Goal: Task Accomplishment & Management: Complete application form

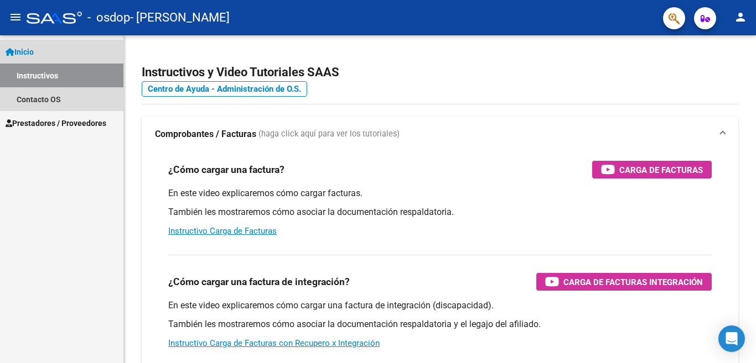
click at [25, 46] on span "Inicio" at bounding box center [20, 52] width 28 height 12
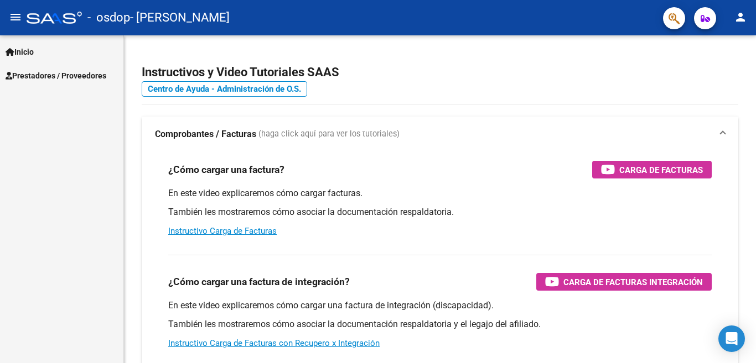
click at [50, 74] on span "Prestadores / Proveedores" at bounding box center [56, 76] width 101 height 12
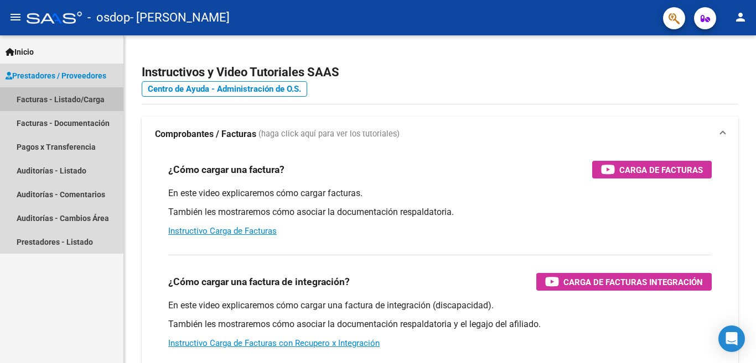
click at [63, 100] on link "Facturas - Listado/Carga" at bounding box center [61, 99] width 123 height 24
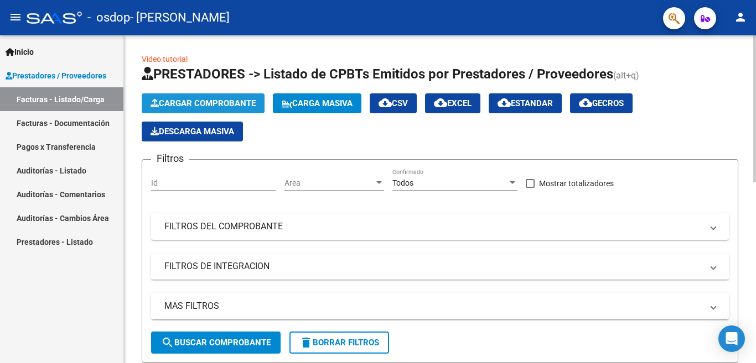
click at [209, 101] on span "Cargar Comprobante" at bounding box center [202, 103] width 105 height 10
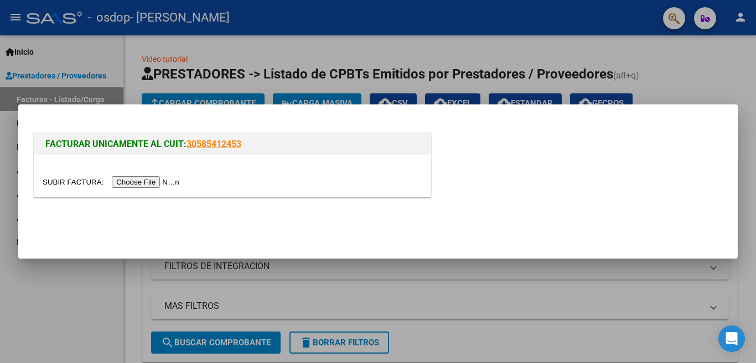
click at [154, 183] on input "file" at bounding box center [113, 182] width 140 height 12
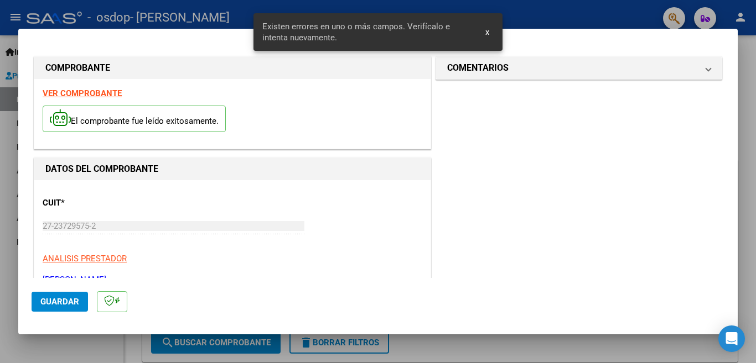
scroll to position [267, 0]
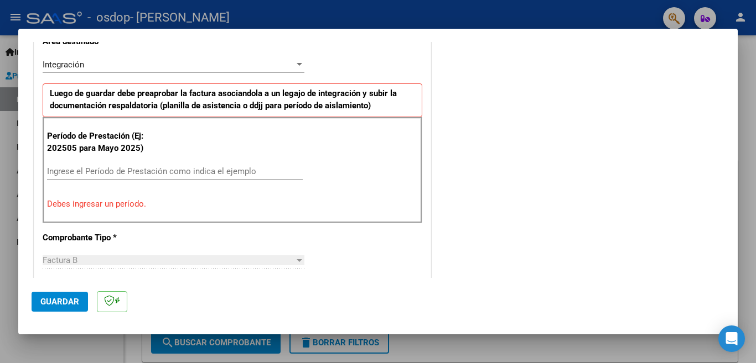
click at [486, 32] on mat-dialog-container "COMPROBANTE VER COMPROBANTE El comprobante fue leído exitosamente. DATOS DEL CO…" at bounding box center [377, 182] width 719 height 306
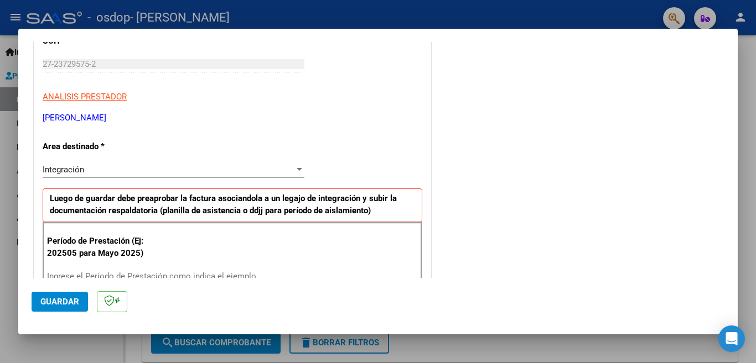
scroll to position [166, 0]
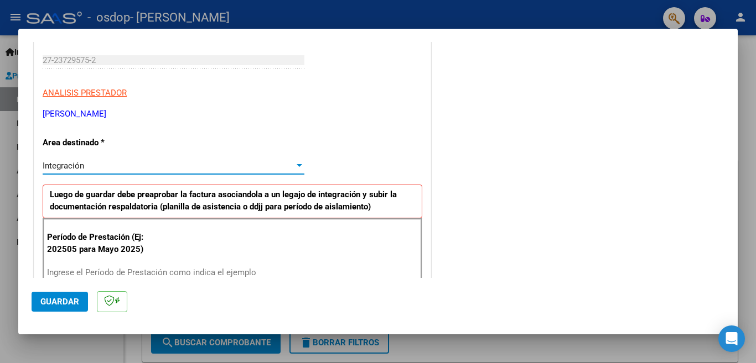
click at [118, 168] on div "Integración" at bounding box center [169, 166] width 252 height 10
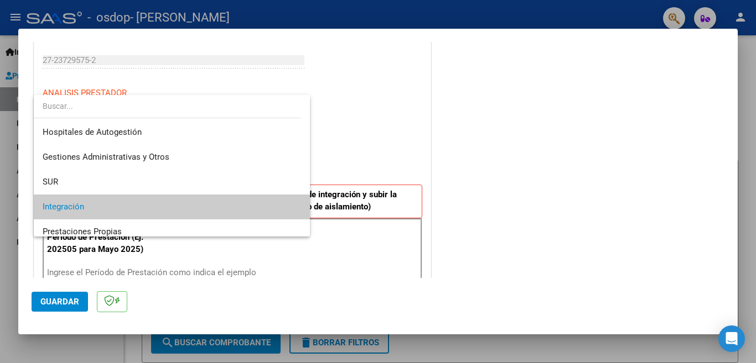
scroll to position [41, 0]
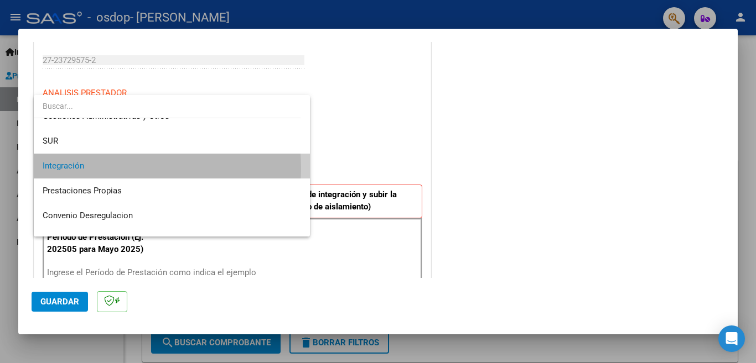
click at [118, 168] on span "Integración" at bounding box center [172, 166] width 258 height 25
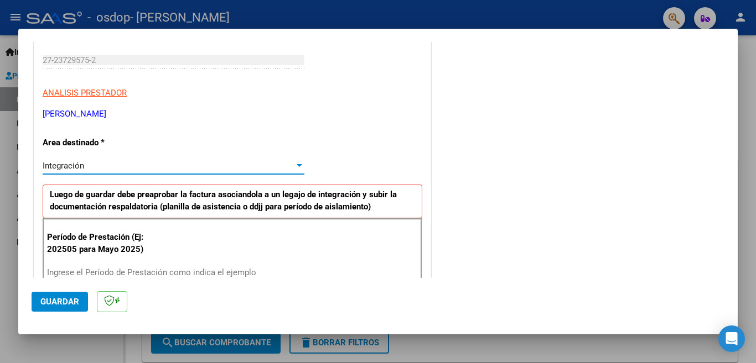
scroll to position [221, 0]
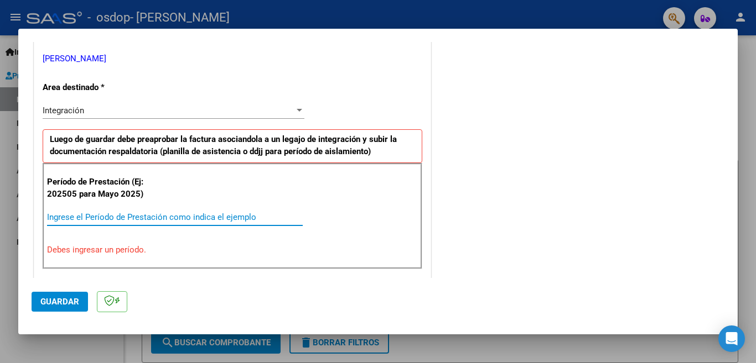
click at [132, 218] on input "Ingrese el Período de Prestación como indica el ejemplo" at bounding box center [175, 217] width 256 height 10
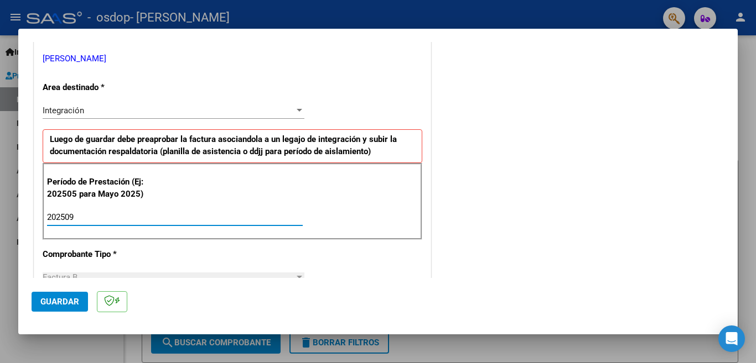
type input "202509"
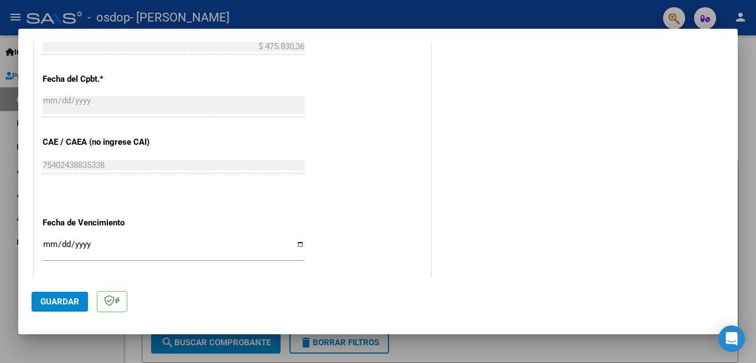
scroll to position [641, 0]
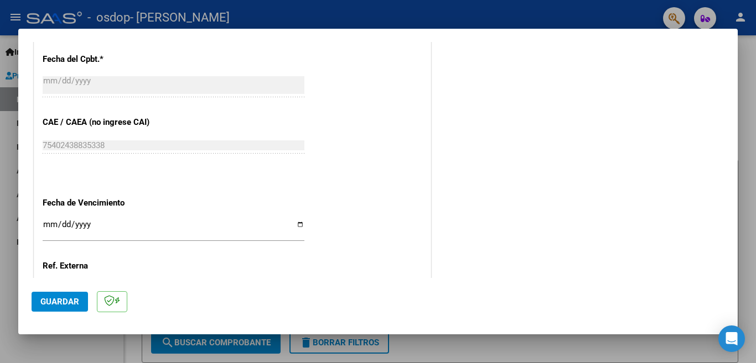
click at [296, 221] on input "Ingresar la fecha" at bounding box center [174, 229] width 262 height 18
type input "[DATE]"
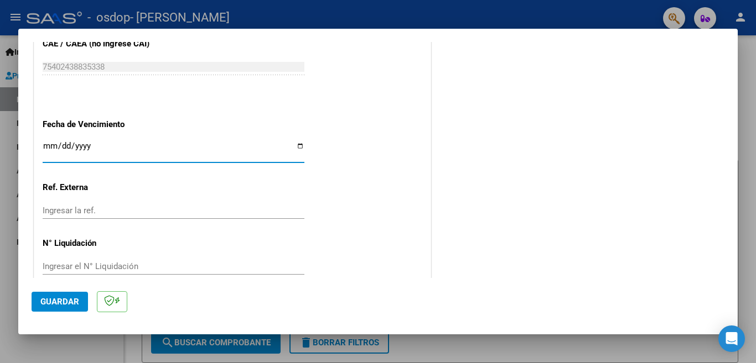
scroll to position [724, 0]
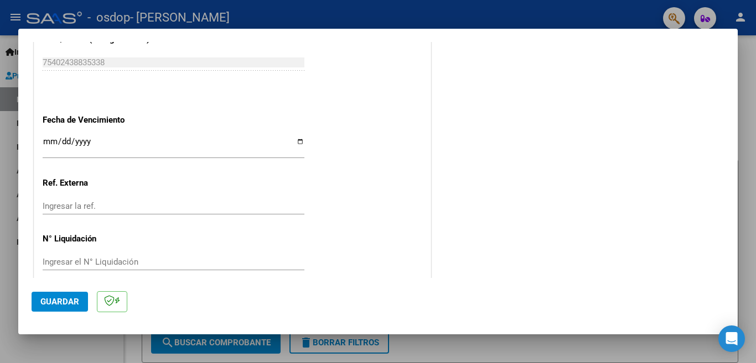
click at [75, 300] on span "Guardar" at bounding box center [59, 302] width 39 height 10
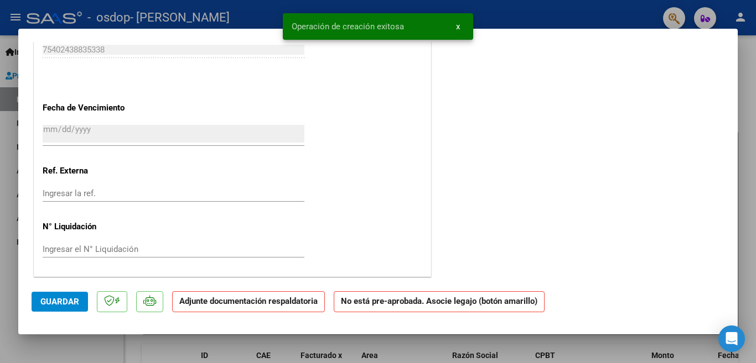
scroll to position [0, 0]
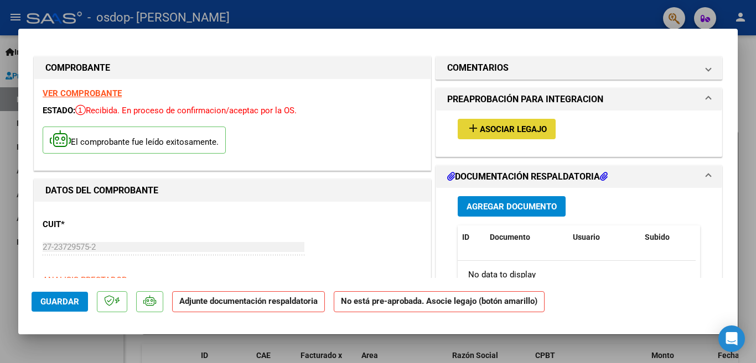
click at [513, 127] on span "Asociar Legajo" at bounding box center [513, 129] width 67 height 10
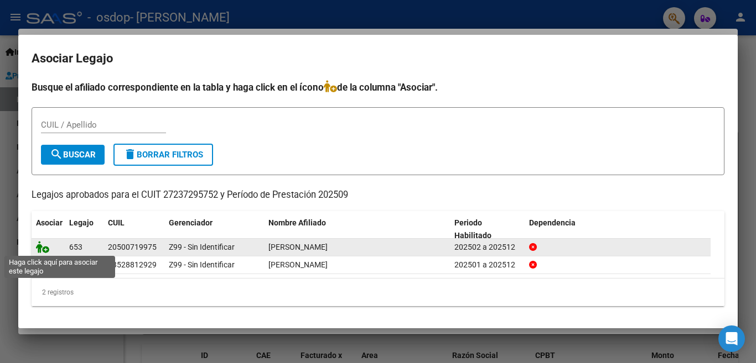
click at [45, 251] on icon at bounding box center [42, 247] width 13 height 12
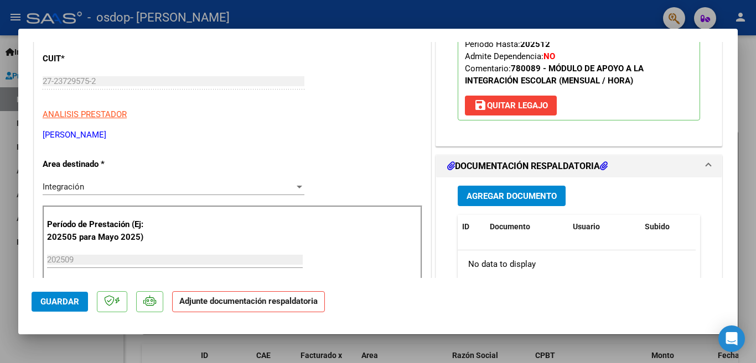
scroll to position [221, 0]
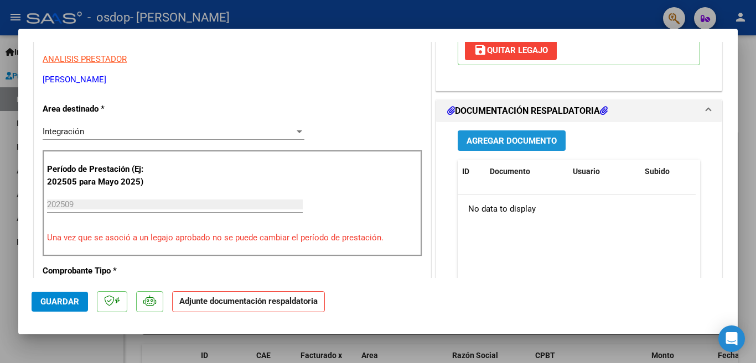
click at [505, 144] on span "Agregar Documento" at bounding box center [511, 141] width 90 height 10
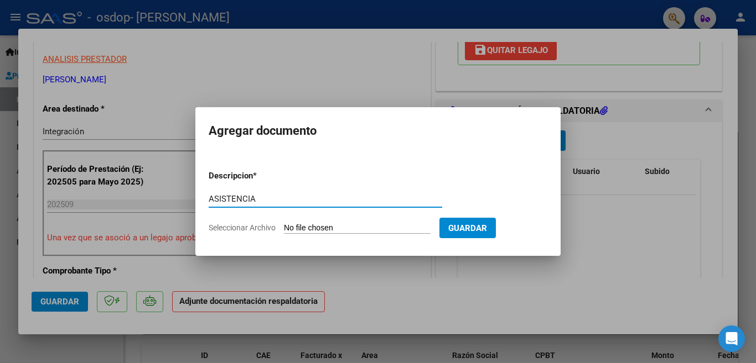
type input "ASISTENCIA"
click at [361, 228] on input "Seleccionar Archivo" at bounding box center [357, 228] width 147 height 11
type input "C:\fakepath\ASISTENCIA [PERSON_NAME] [DATE] CAIE.pdf"
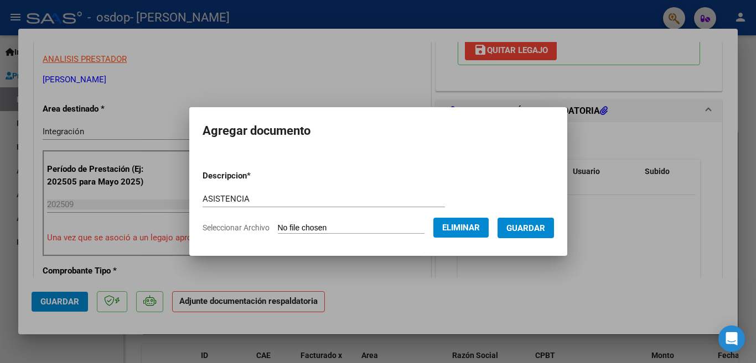
click at [523, 225] on span "Guardar" at bounding box center [525, 228] width 39 height 10
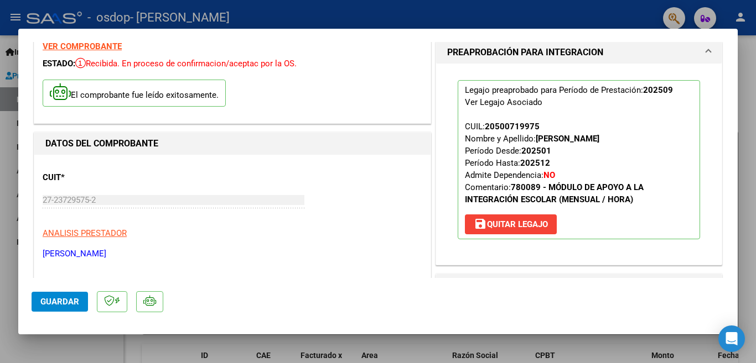
scroll to position [0, 0]
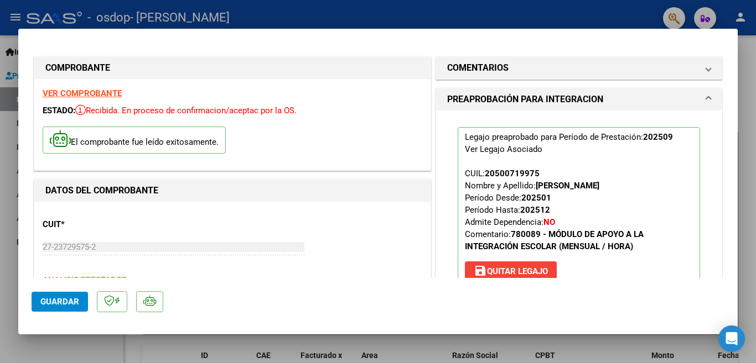
click at [4, 177] on div at bounding box center [378, 181] width 756 height 363
